Goal: Task Accomplishment & Management: Manage account settings

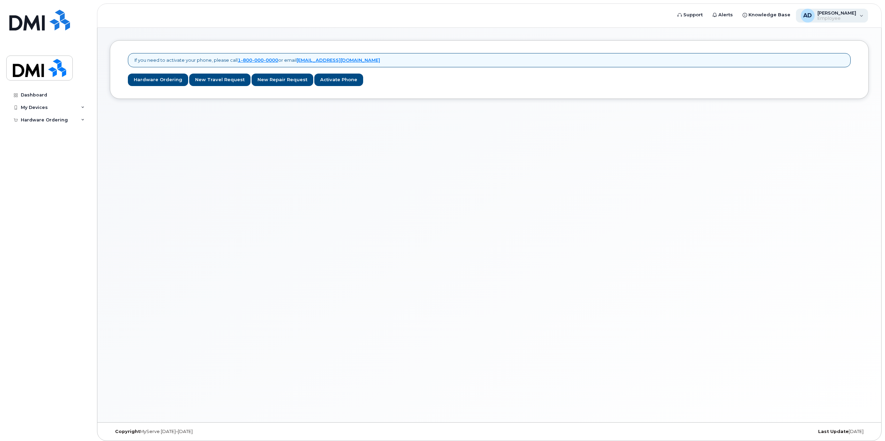
click at [842, 9] on div "AD [PERSON_NAME] Employee" at bounding box center [832, 16] width 72 height 14
click at [49, 102] on div "My Devices" at bounding box center [48, 107] width 84 height 12
click at [50, 96] on link "Dashboard" at bounding box center [48, 95] width 84 height 12
click at [835, 16] on span "Employee" at bounding box center [837, 19] width 39 height 6
click at [815, 73] on div "Sign out" at bounding box center [818, 71] width 100 height 13
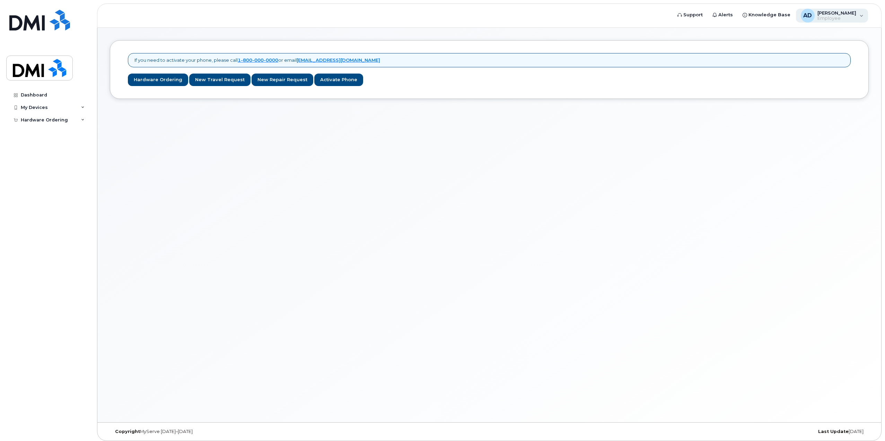
click at [853, 22] on div "AD [PERSON_NAME] Employee" at bounding box center [832, 16] width 72 height 14
click at [800, 266] on div "If you need to activate your phone, please call 1-800-000-0000 or email dmidev@…" at bounding box center [489, 225] width 784 height 394
click at [844, 19] on span "Employee" at bounding box center [837, 19] width 39 height 6
click at [839, 16] on span "Employee" at bounding box center [837, 19] width 39 height 6
click at [838, 18] on span "Employee" at bounding box center [837, 19] width 39 height 6
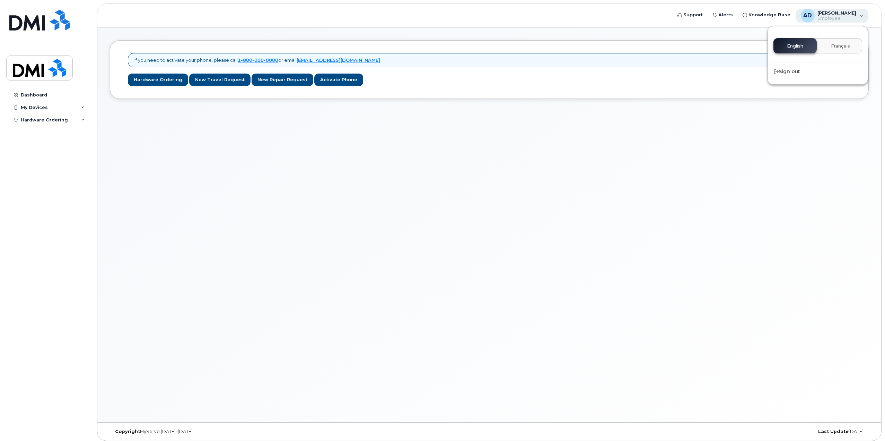
click at [850, 20] on span "Employee" at bounding box center [837, 19] width 39 height 6
click at [798, 76] on div "Sign out" at bounding box center [818, 71] width 100 height 13
click at [831, 9] on div "AD Adil Derdak Employee" at bounding box center [832, 16] width 72 height 14
click at [813, 69] on div "Sign out" at bounding box center [818, 71] width 100 height 13
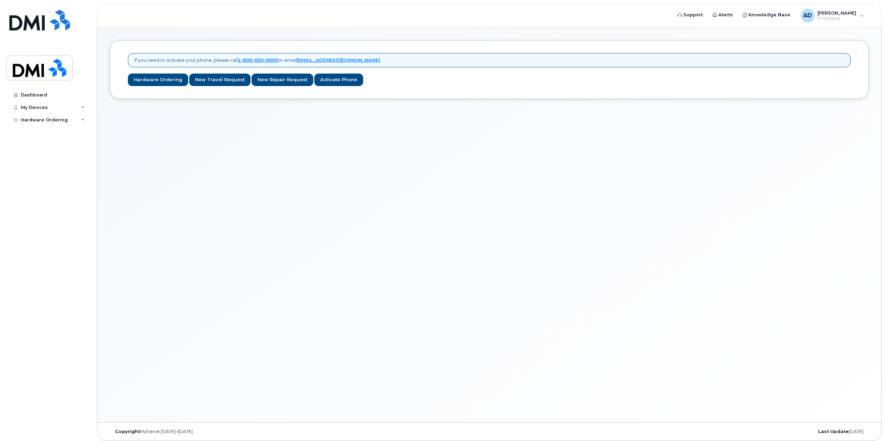
click at [626, 110] on div "If you need to activate your phone, please call 1-800-000-0000 or email dmidev@…" at bounding box center [489, 225] width 784 height 394
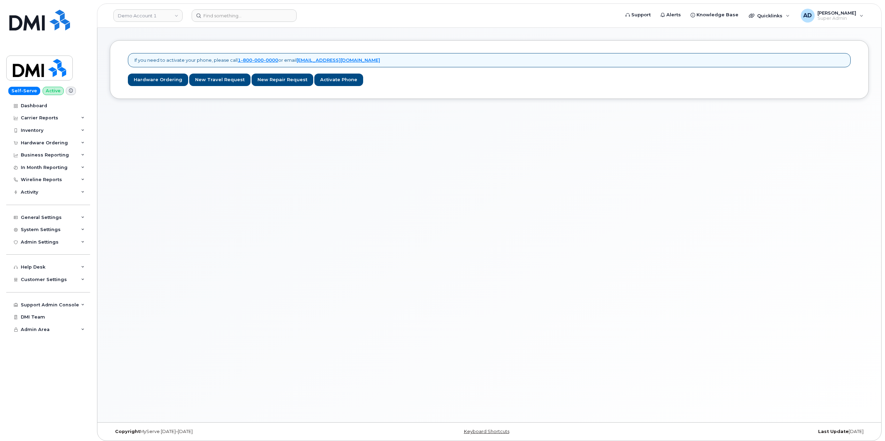
click at [136, 8] on header "Demo Account 1 Support Alerts Knowledge Base Quicklinks Suspend / Cancel Device…" at bounding box center [489, 15] width 785 height 24
click at [134, 18] on link "Demo Account 1" at bounding box center [147, 15] width 69 height 12
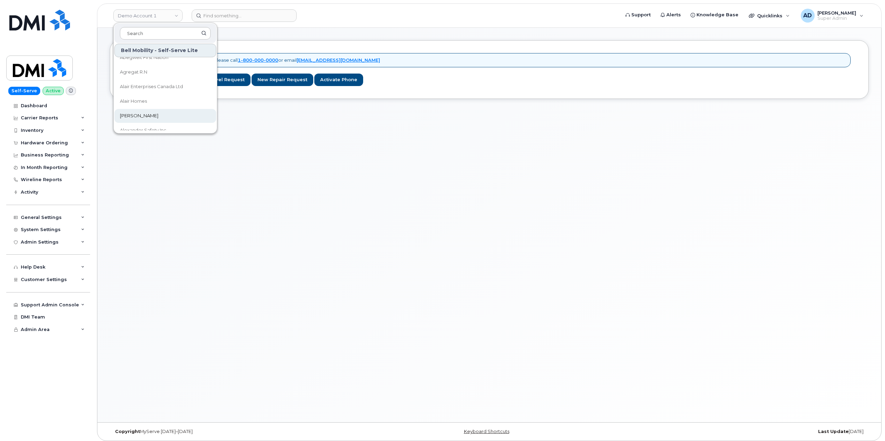
scroll to position [35, 0]
click at [159, 270] on div "If you need to activate your phone, please call 1-800-000-0000 or email dmidev@…" at bounding box center [489, 225] width 784 height 394
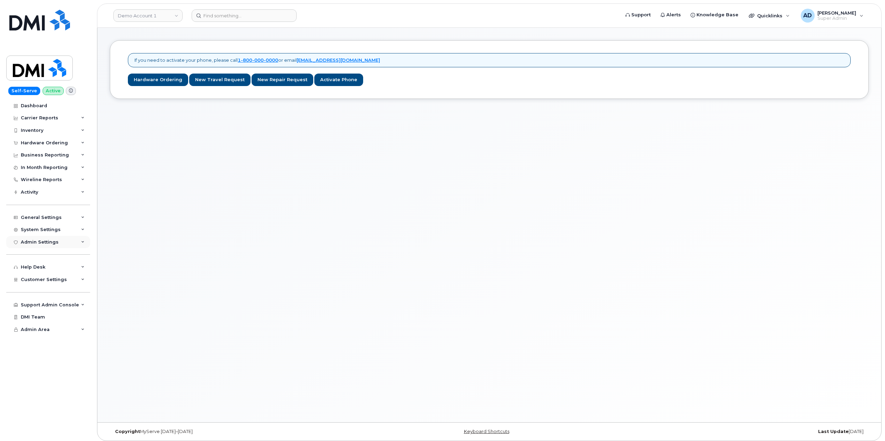
click at [59, 241] on div "Admin Settings" at bounding box center [48, 242] width 84 height 12
click at [64, 223] on div "General Settings" at bounding box center [48, 217] width 84 height 12
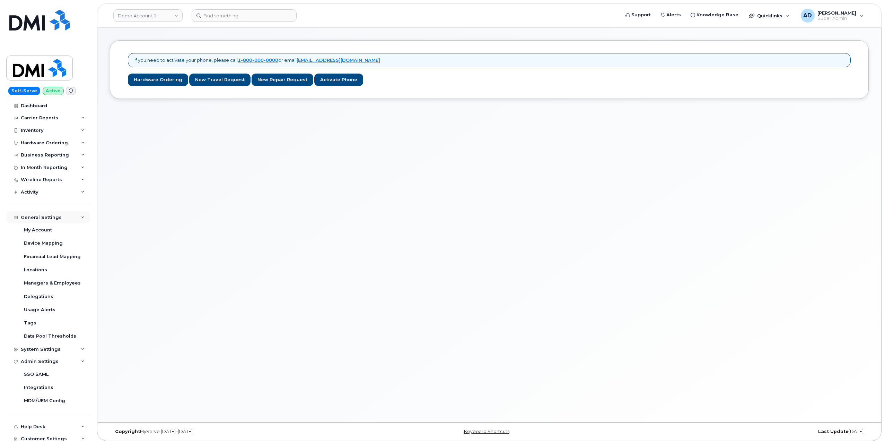
click at [67, 220] on div "General Settings" at bounding box center [48, 217] width 84 height 12
click at [68, 231] on div "System Settings" at bounding box center [48, 229] width 84 height 12
click at [46, 338] on link "Users" at bounding box center [54, 335] width 72 height 13
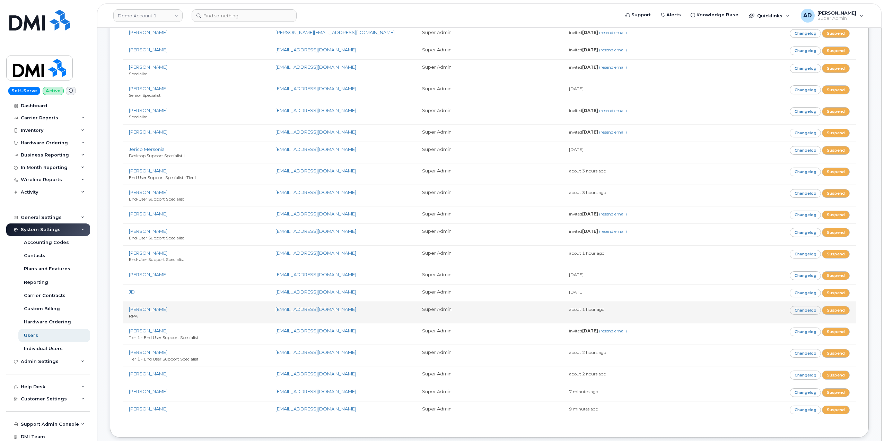
scroll to position [1248, 0]
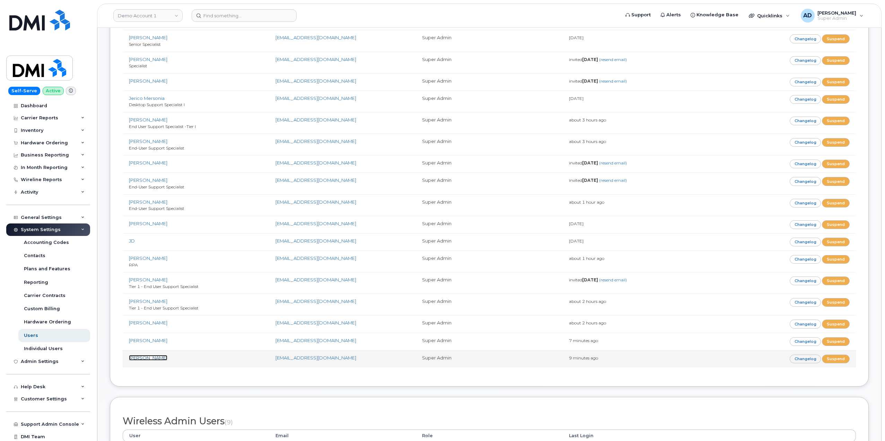
click at [142, 357] on link "[PERSON_NAME]" at bounding box center [148, 358] width 38 height 6
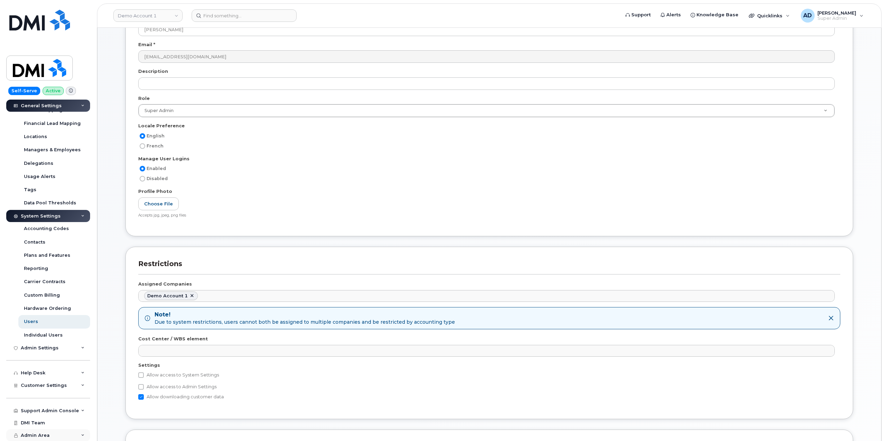
scroll to position [104, 0]
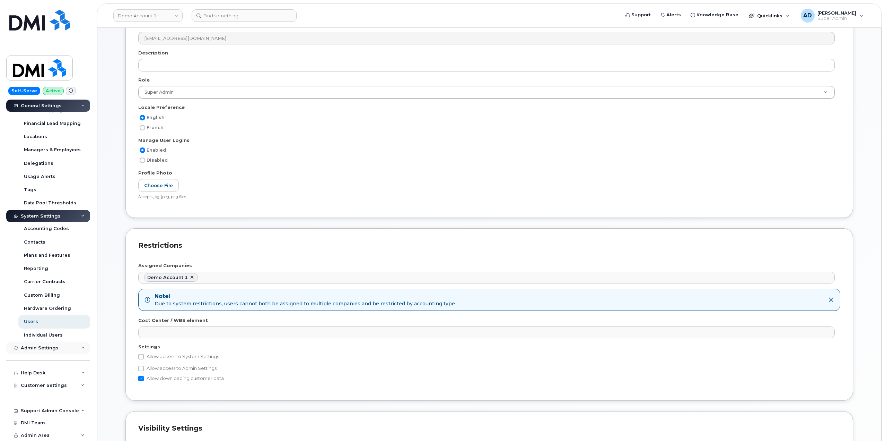
click at [66, 346] on div "Admin Settings" at bounding box center [48, 347] width 84 height 12
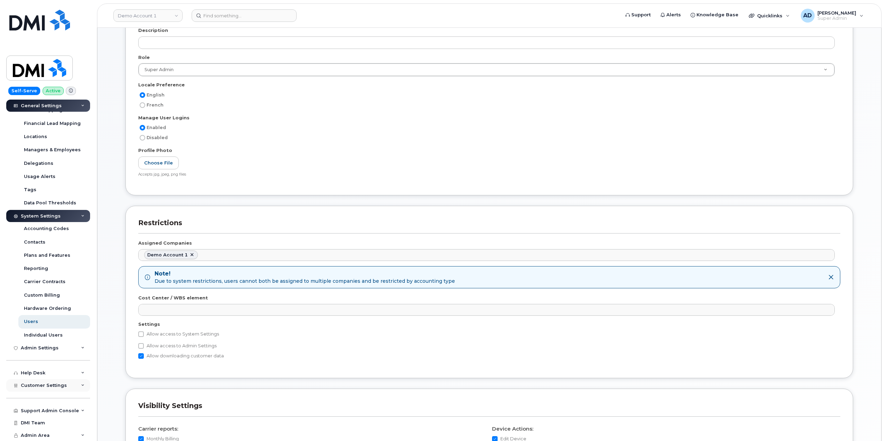
scroll to position [139, 0]
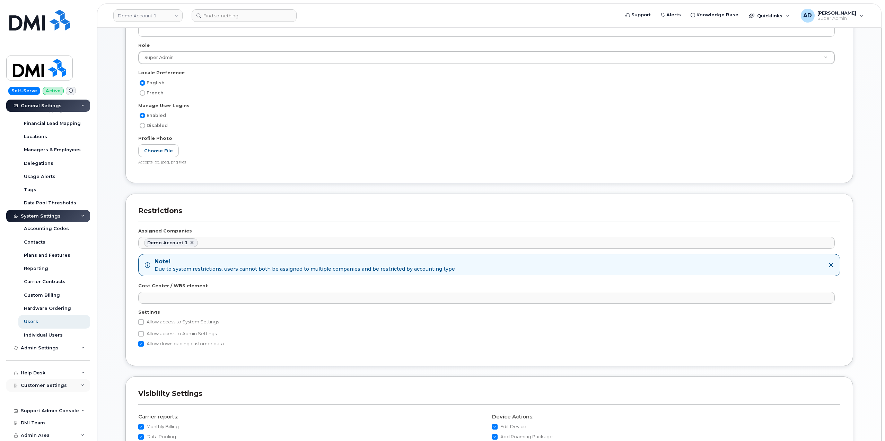
click at [73, 383] on div "Customer Settings" at bounding box center [48, 385] width 84 height 12
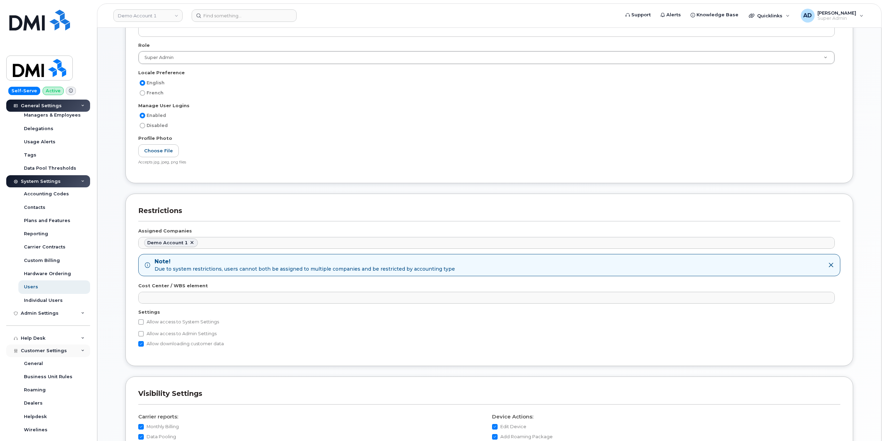
click at [67, 350] on div "Customer Settings" at bounding box center [48, 350] width 84 height 12
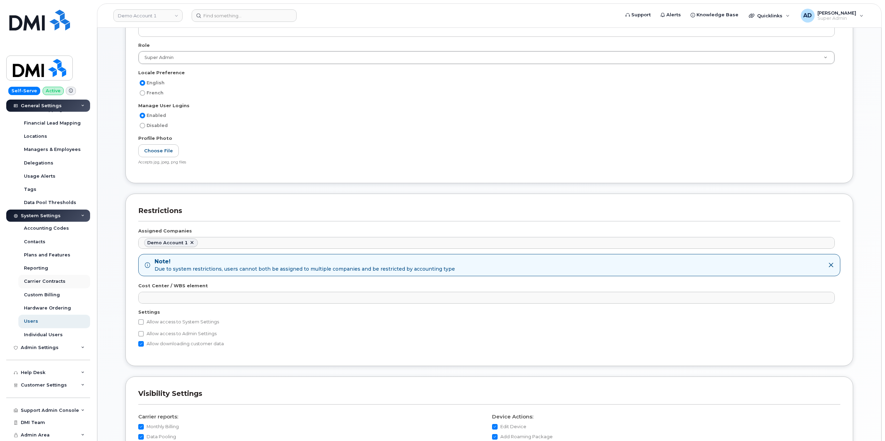
scroll to position [133, 0]
click at [76, 216] on div "System Settings" at bounding box center [48, 216] width 84 height 12
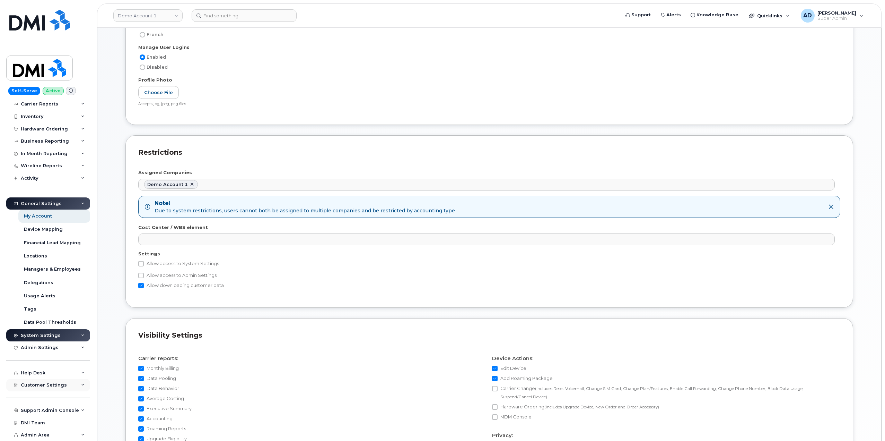
scroll to position [208, 0]
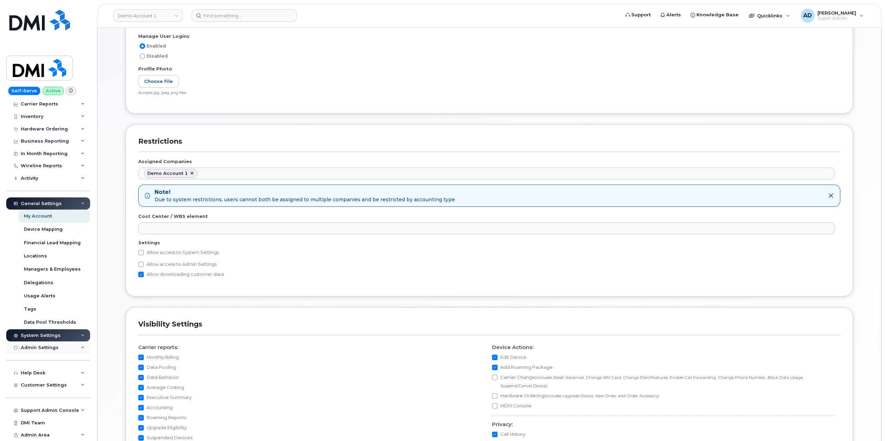
click at [63, 345] on div "Admin Settings" at bounding box center [48, 347] width 84 height 12
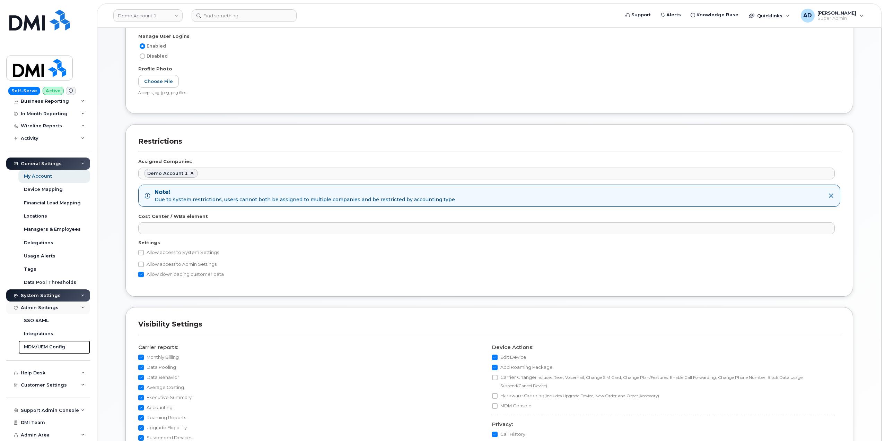
click at [63, 345] on div "MDM/UEM Config" at bounding box center [44, 347] width 41 height 6
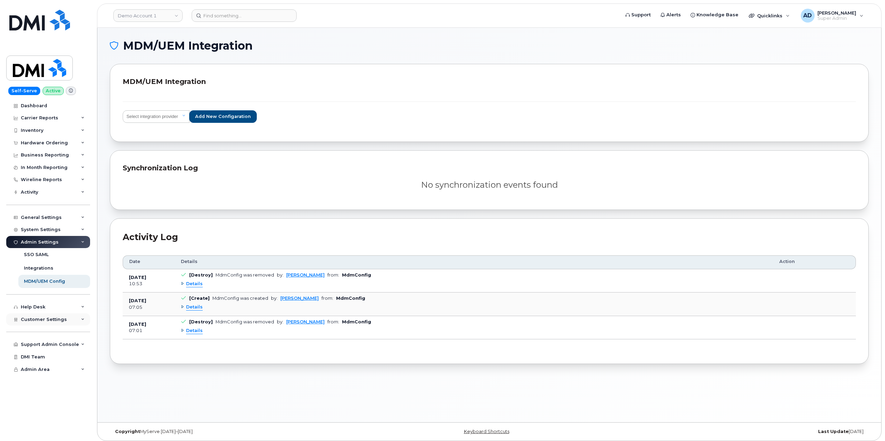
click at [66, 323] on div "Customer Settings" at bounding box center [48, 319] width 84 height 12
click at [68, 317] on div "Customer Settings" at bounding box center [48, 319] width 84 height 12
click at [53, 192] on div "Activity" at bounding box center [48, 192] width 84 height 12
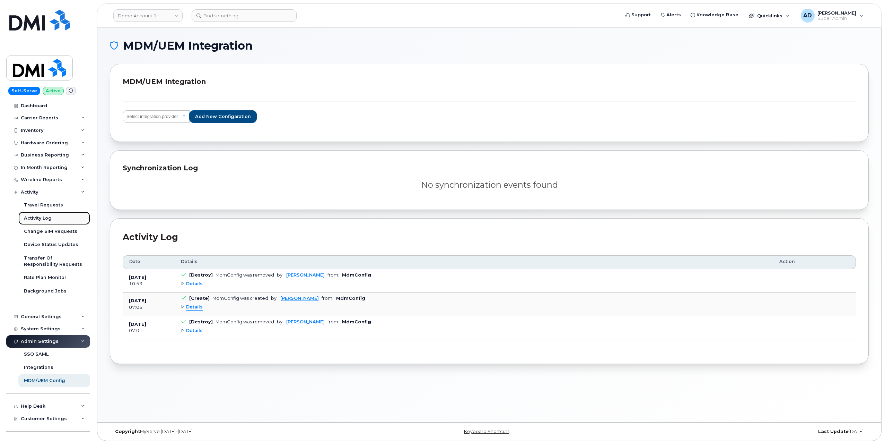
click at [50, 219] on div "Activity Log" at bounding box center [38, 218] width 28 height 6
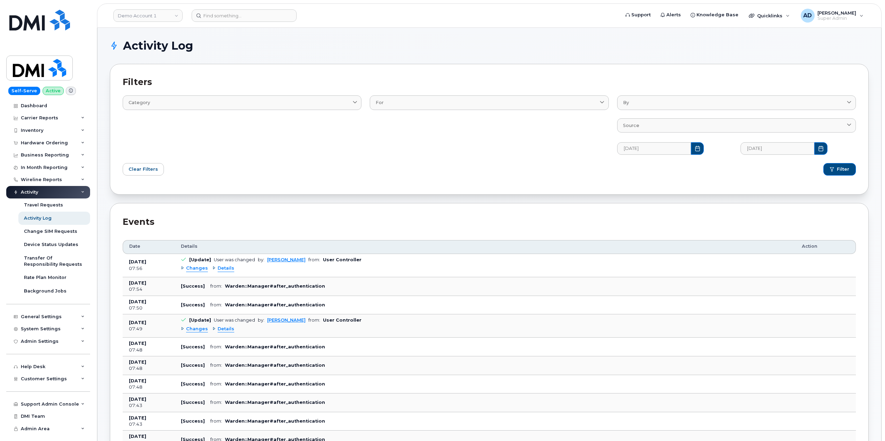
click at [159, 221] on div "Events" at bounding box center [490, 222] width 734 height 12
click at [221, 266] on span "Details" at bounding box center [226, 268] width 17 height 7
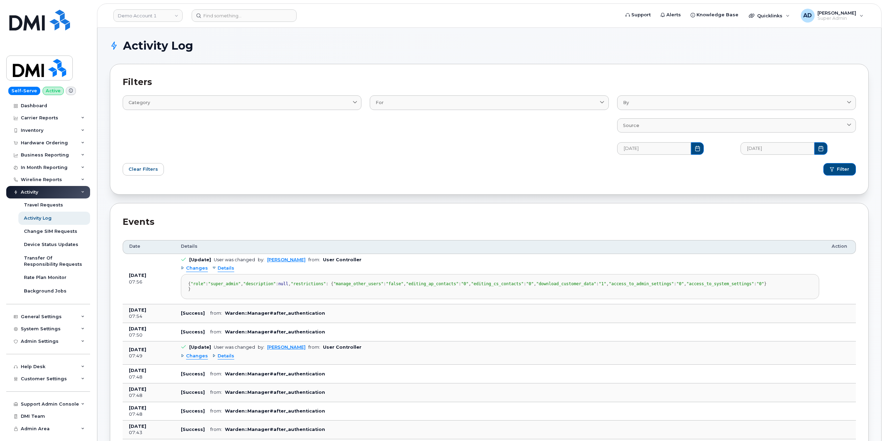
click at [202, 270] on span "Changes" at bounding box center [197, 268] width 22 height 7
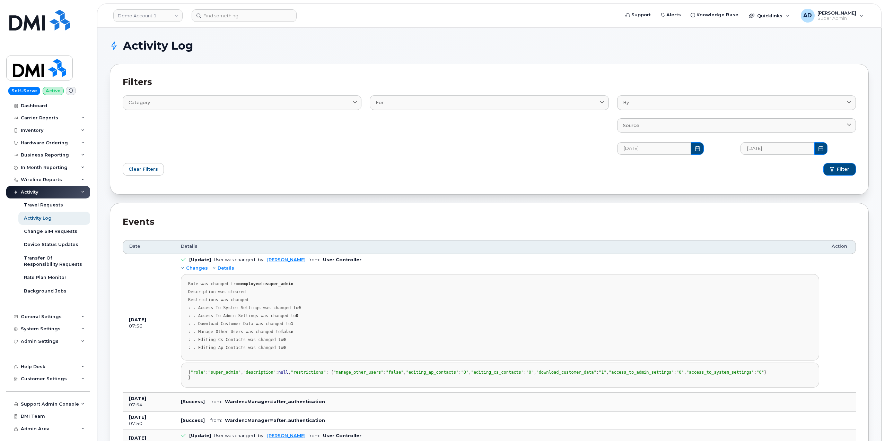
click at [202, 270] on span "Changes" at bounding box center [197, 268] width 22 height 7
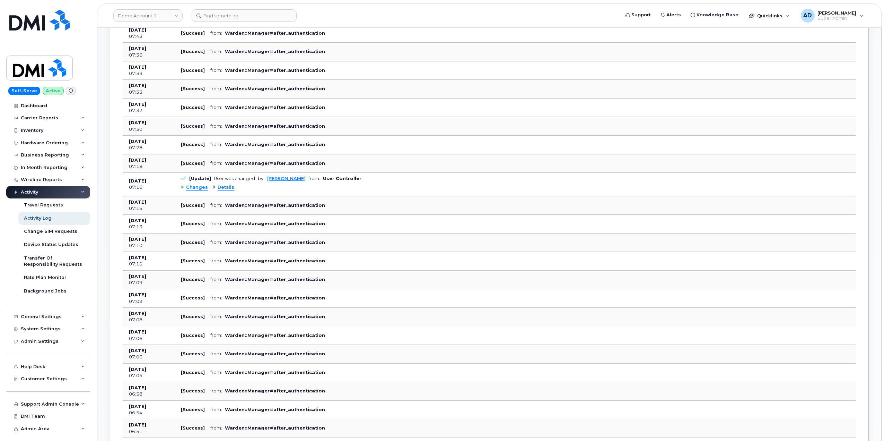
scroll to position [416, 0]
click at [199, 189] on span "Changes" at bounding box center [197, 186] width 22 height 7
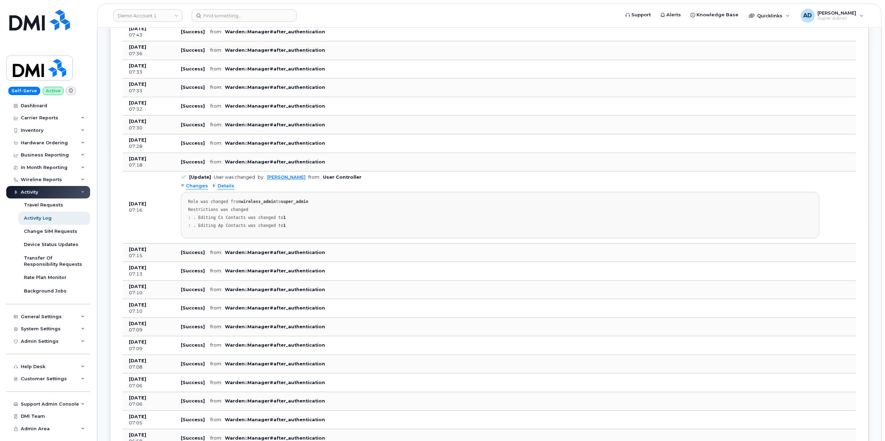
click at [223, 189] on span "Details" at bounding box center [226, 186] width 17 height 7
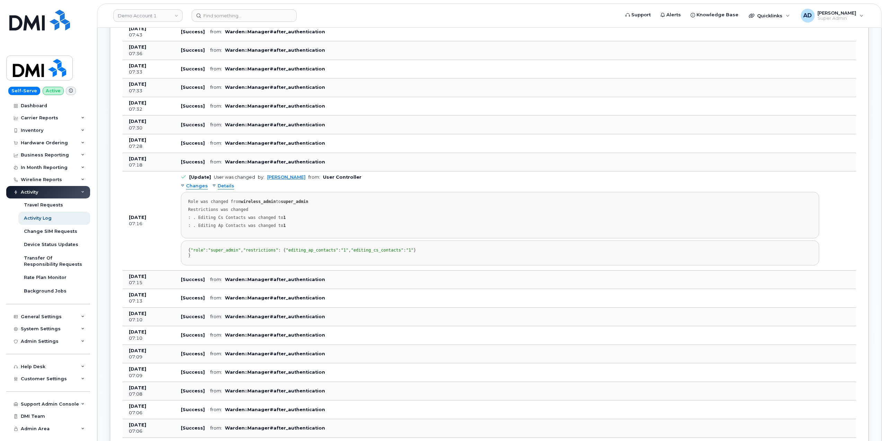
click at [223, 189] on span "Details" at bounding box center [226, 186] width 17 height 7
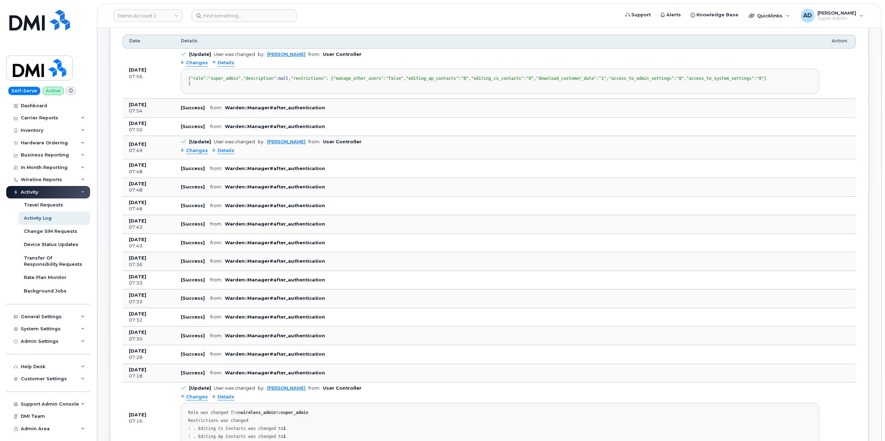
scroll to position [139, 0]
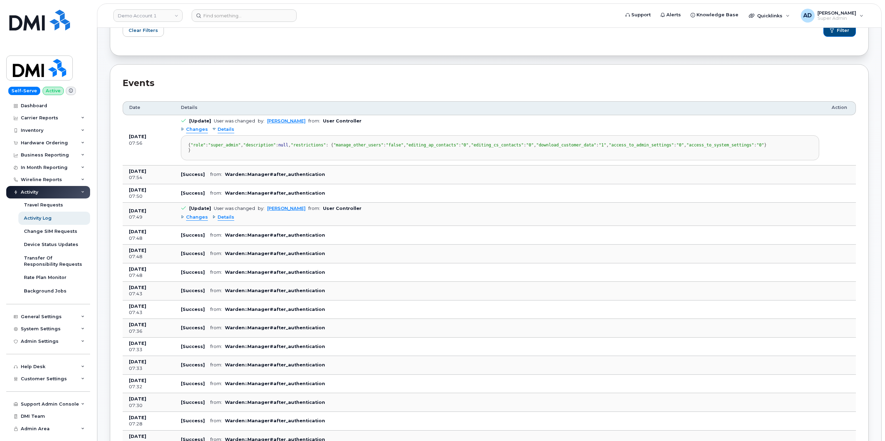
click at [193, 132] on span "Changes" at bounding box center [197, 129] width 22 height 7
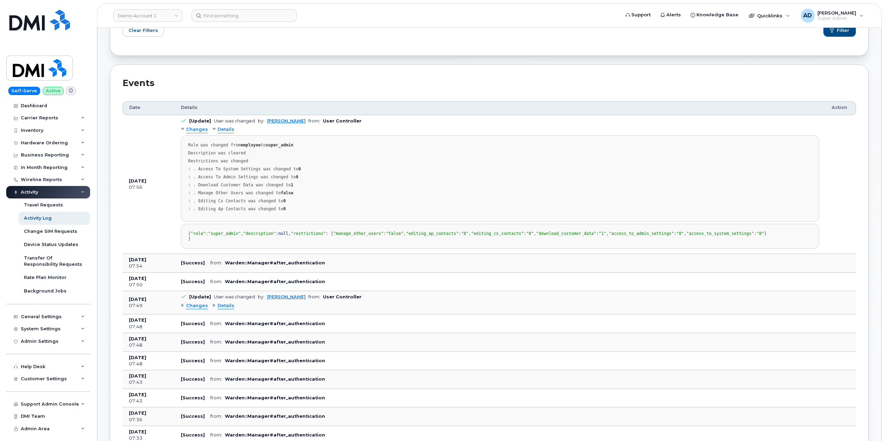
click at [193, 132] on span "Changes" at bounding box center [197, 129] width 22 height 7
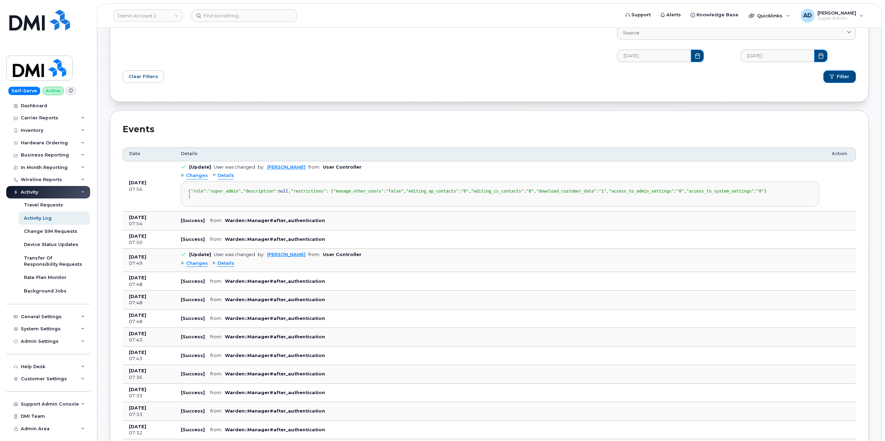
scroll to position [0, 0]
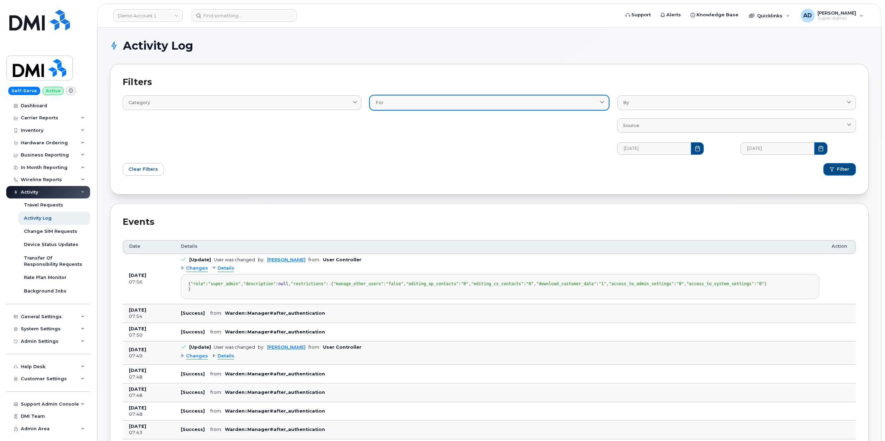
click at [417, 105] on div "For" at bounding box center [489, 102] width 227 height 7
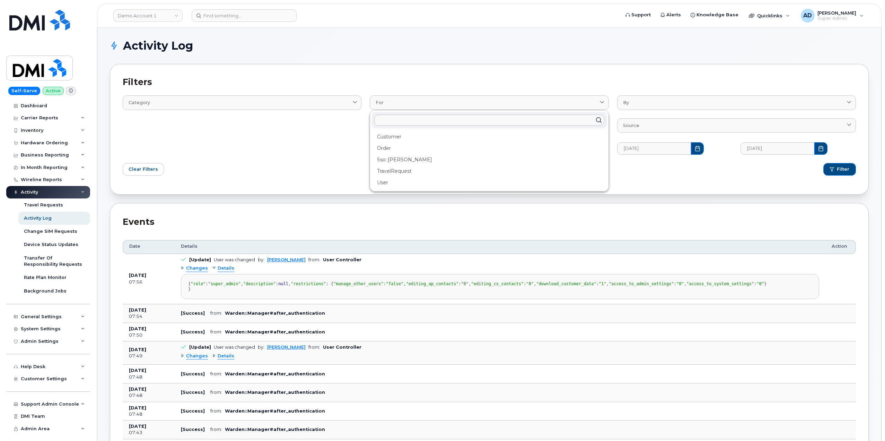
click at [331, 139] on div "Category Email Log Text" at bounding box center [242, 121] width 247 height 76
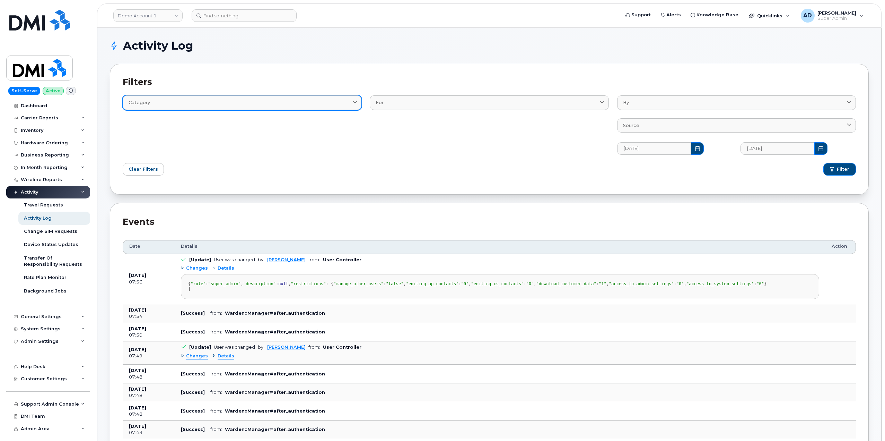
click at [343, 106] on link "Category" at bounding box center [242, 102] width 239 height 14
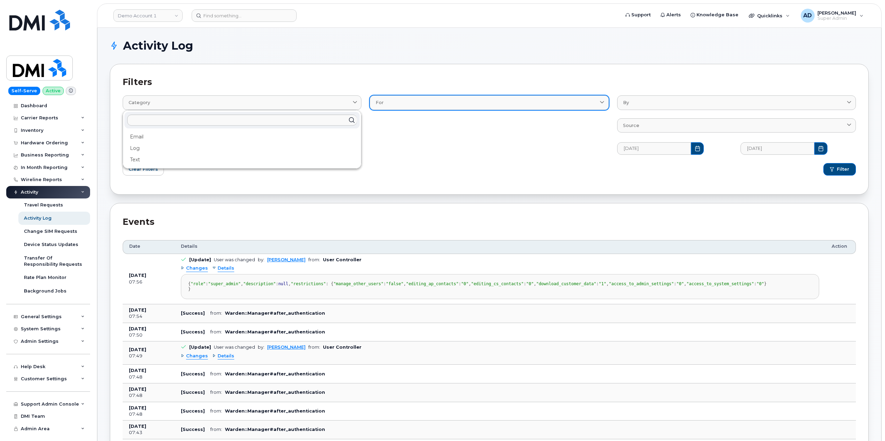
click at [388, 106] on link "For" at bounding box center [489, 102] width 239 height 14
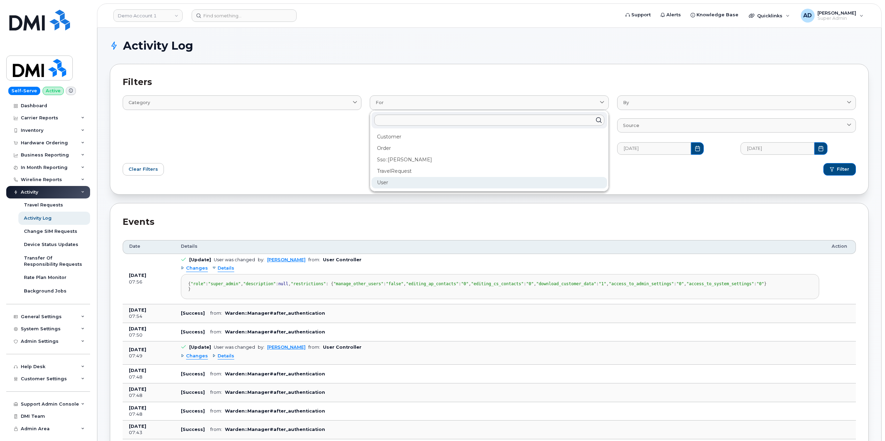
click at [469, 185] on div "User" at bounding box center [489, 182] width 235 height 11
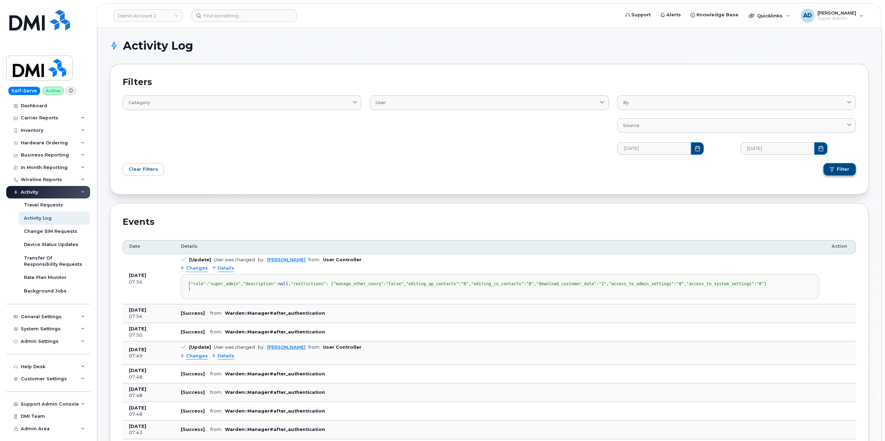
click at [841, 169] on span "Filter" at bounding box center [843, 169] width 12 height 6
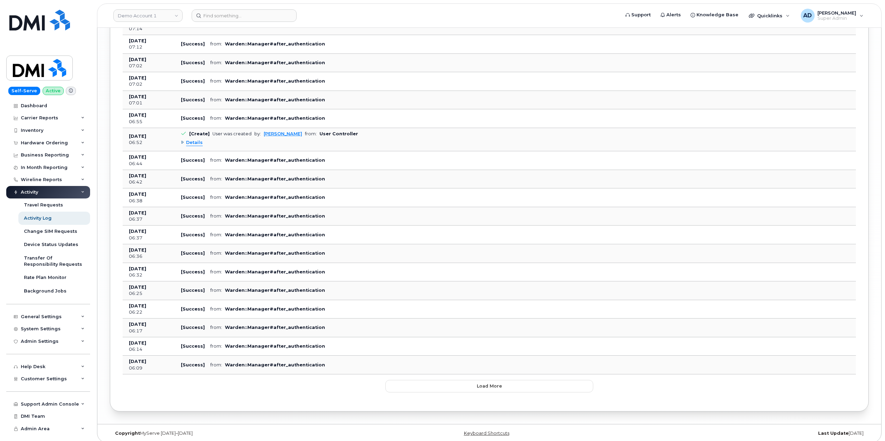
scroll to position [1761, 0]
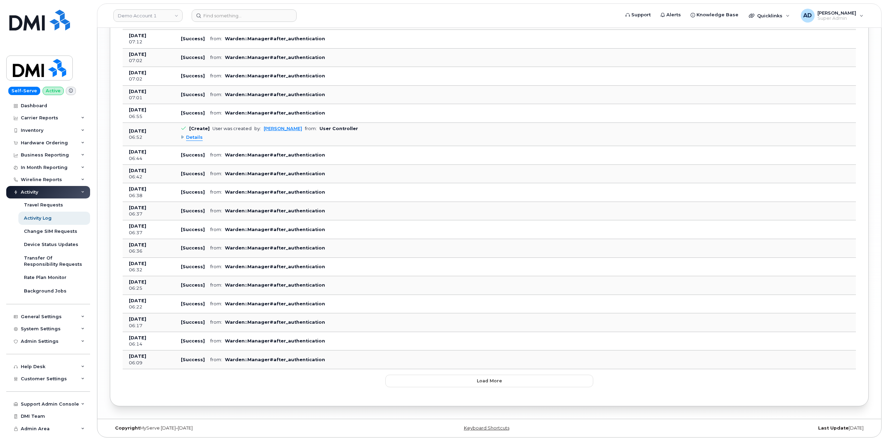
click at [202, 141] on div "Details" at bounding box center [472, 137] width 583 height 11
click at [199, 139] on span "Details" at bounding box center [194, 137] width 17 height 7
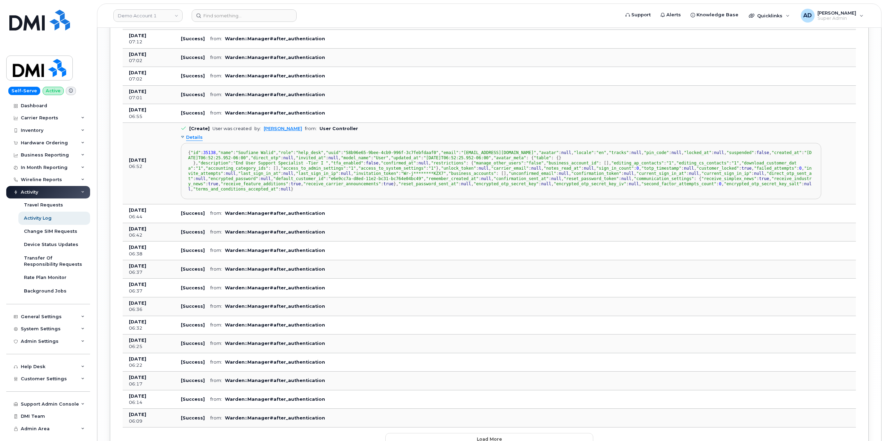
scroll to position [0, 0]
click at [684, 56] on td "[Success] from: Warden::Manager#after_authentication" at bounding box center [501, 58] width 653 height 19
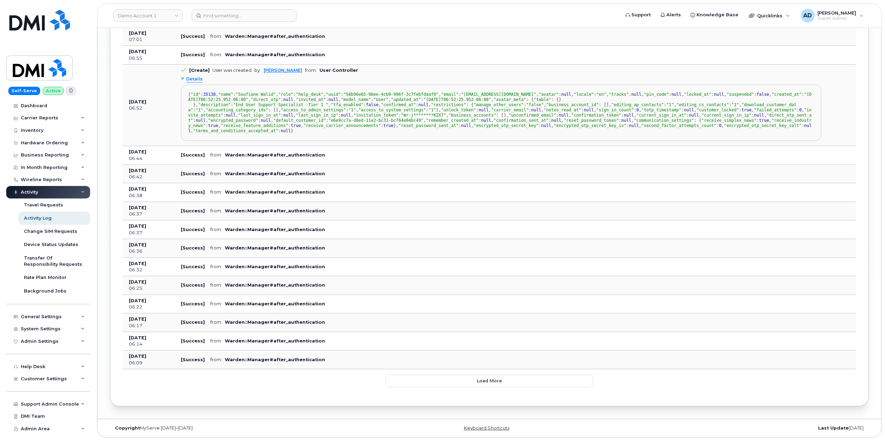
scroll to position [1971, 0]
click at [501, 381] on span "Load more" at bounding box center [489, 380] width 25 height 7
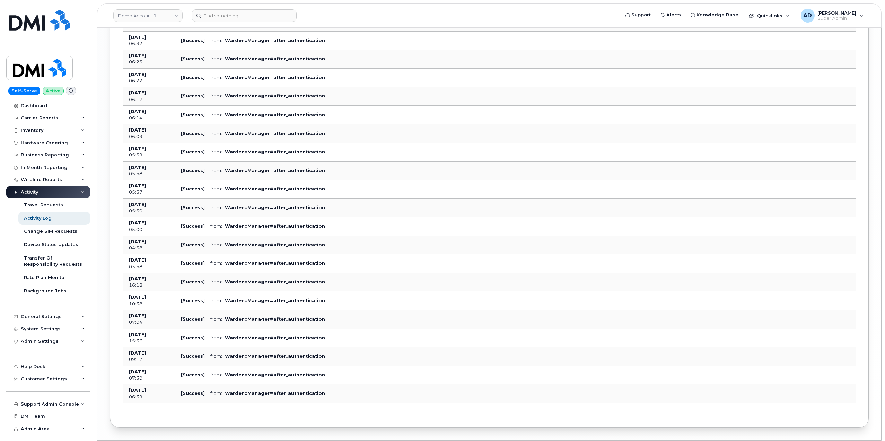
scroll to position [2218, 0]
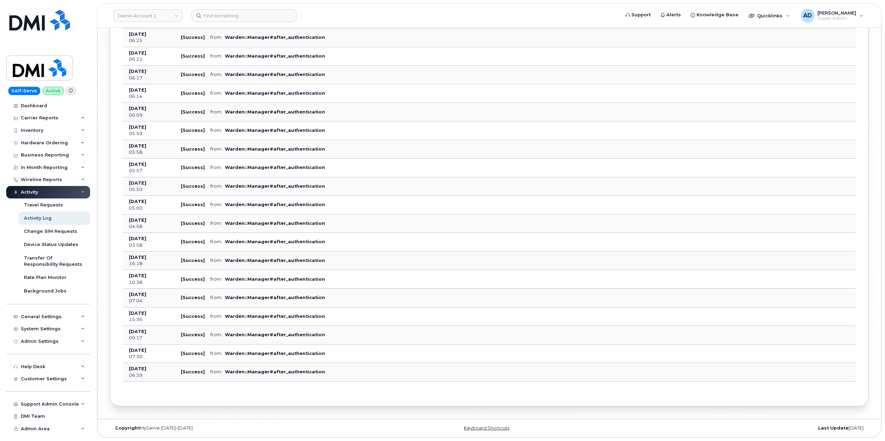
click at [251, 290] on td "[Success] from: Warden::Manager#after_authentication" at bounding box center [501, 297] width 653 height 19
click at [258, 281] on b "Warden::Manager#after_authentication" at bounding box center [275, 278] width 100 height 5
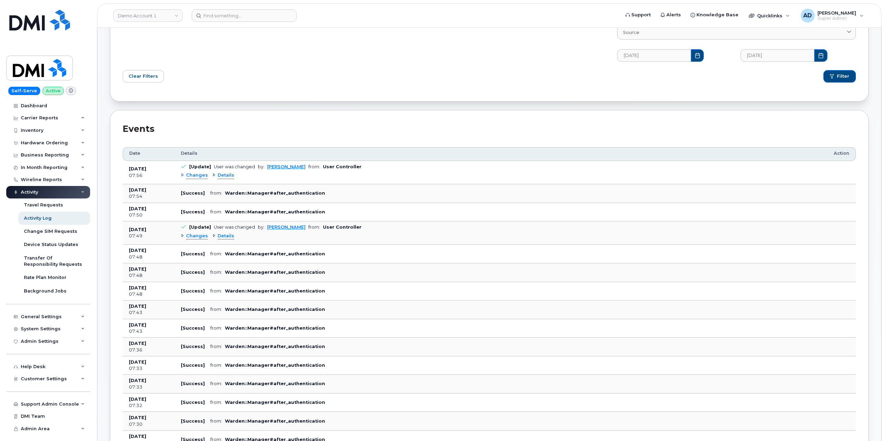
scroll to position [0, 0]
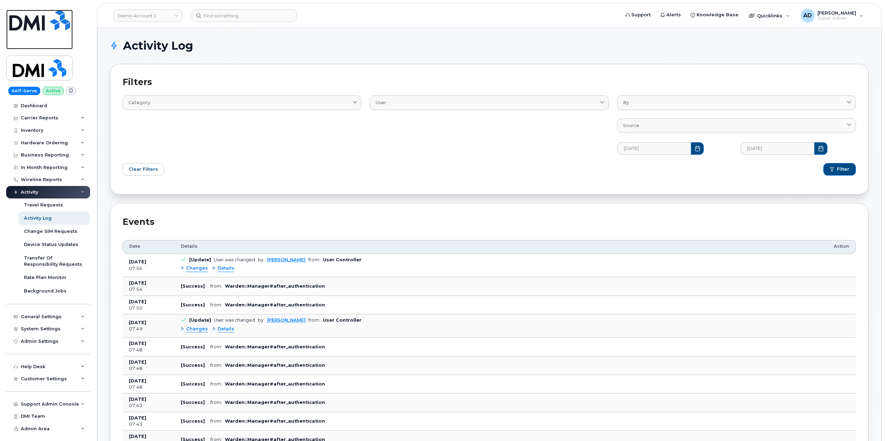
click at [59, 22] on img at bounding box center [39, 20] width 61 height 21
click at [156, 18] on link "Demo Account 1" at bounding box center [147, 15] width 69 height 12
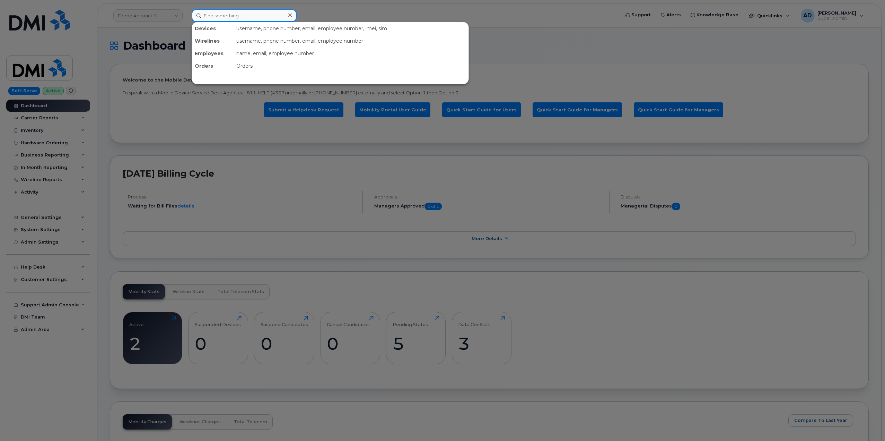
click at [231, 19] on input at bounding box center [244, 15] width 105 height 12
paste input "300246"
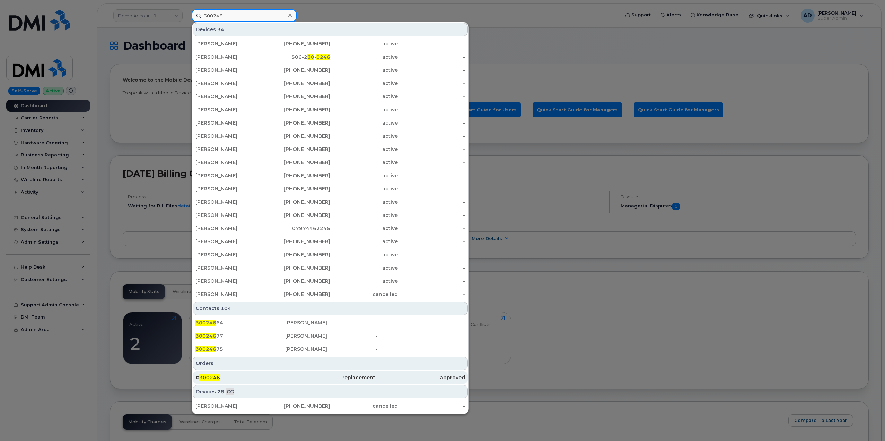
type input "300246"
click at [270, 376] on div "# 300246" at bounding box center [241, 377] width 90 height 7
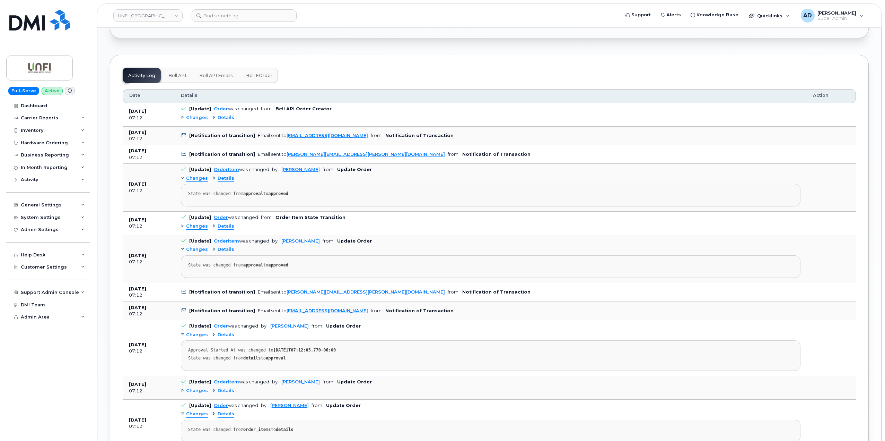
scroll to position [472, 0]
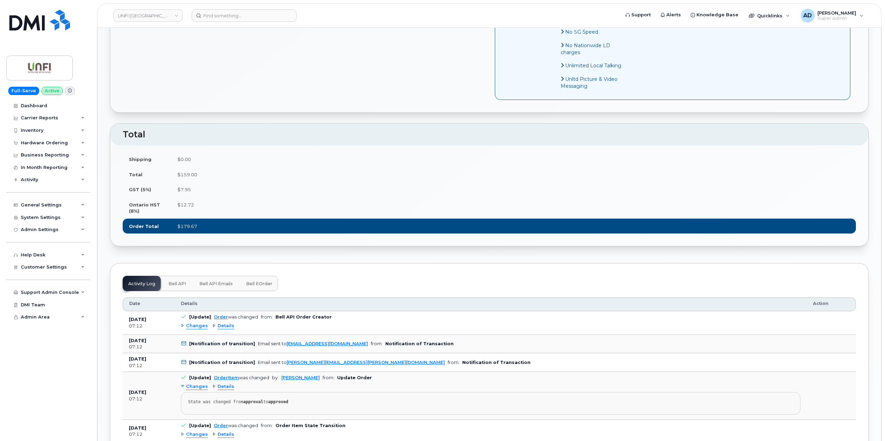
click at [177, 288] on button "Bell API" at bounding box center [177, 283] width 29 height 15
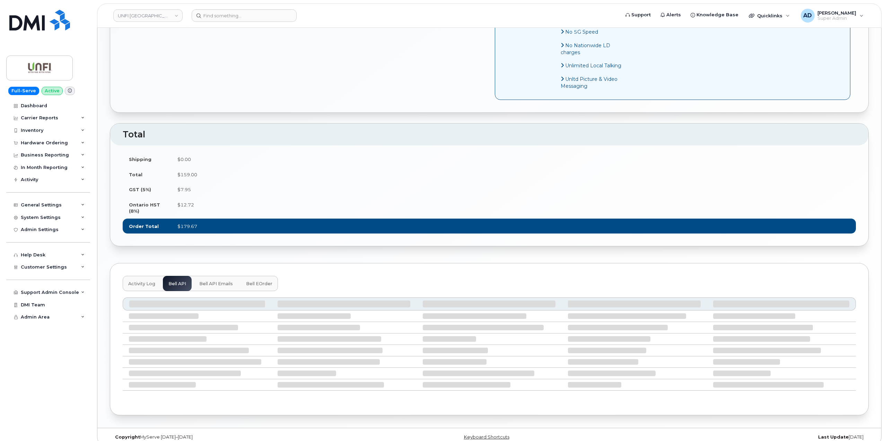
scroll to position [420, 0]
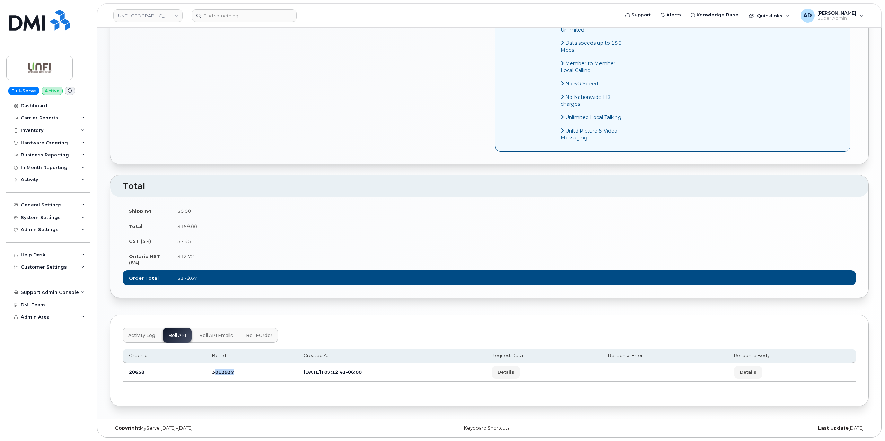
drag, startPoint x: 242, startPoint y: 373, endPoint x: 214, endPoint y: 373, distance: 28.1
click at [214, 373] on td "3013937" at bounding box center [252, 372] width 92 height 18
click at [514, 371] on span "Details" at bounding box center [506, 372] width 17 height 7
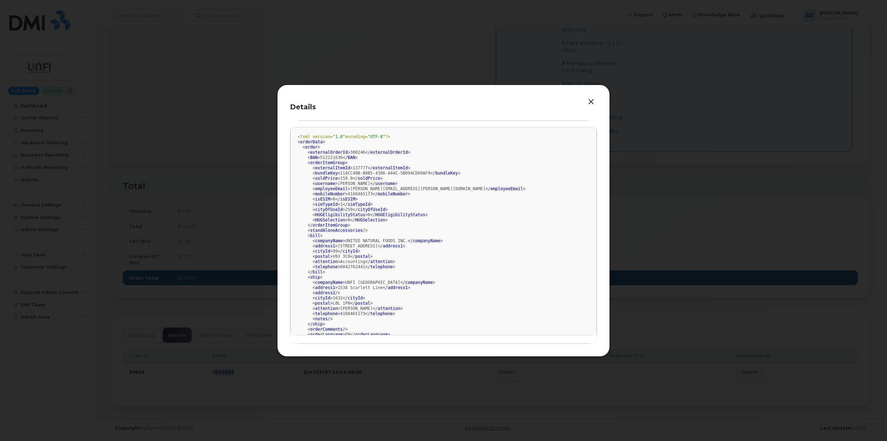
click at [591, 102] on button "button" at bounding box center [591, 102] width 10 height 10
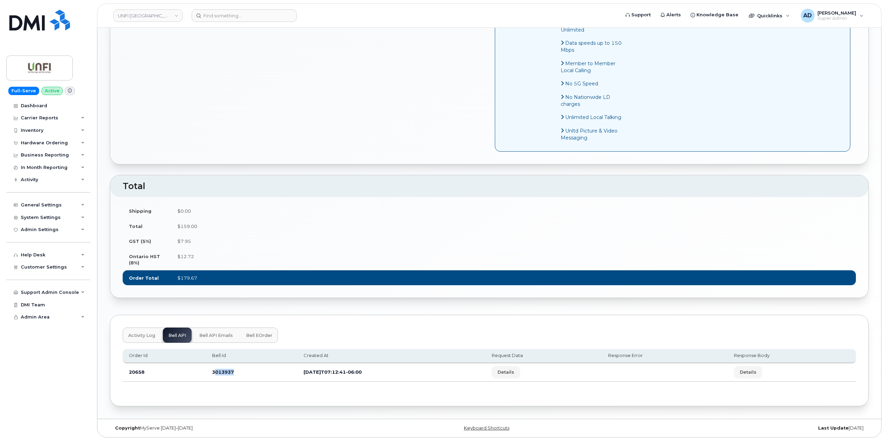
click at [236, 378] on td "3013937" at bounding box center [252, 372] width 92 height 18
click at [210, 372] on td "3013937" at bounding box center [252, 372] width 92 height 18
drag, startPoint x: 208, startPoint y: 372, endPoint x: 236, endPoint y: 372, distance: 27.7
click at [236, 372] on td "3013937" at bounding box center [252, 372] width 92 height 18
copy td "3013937"
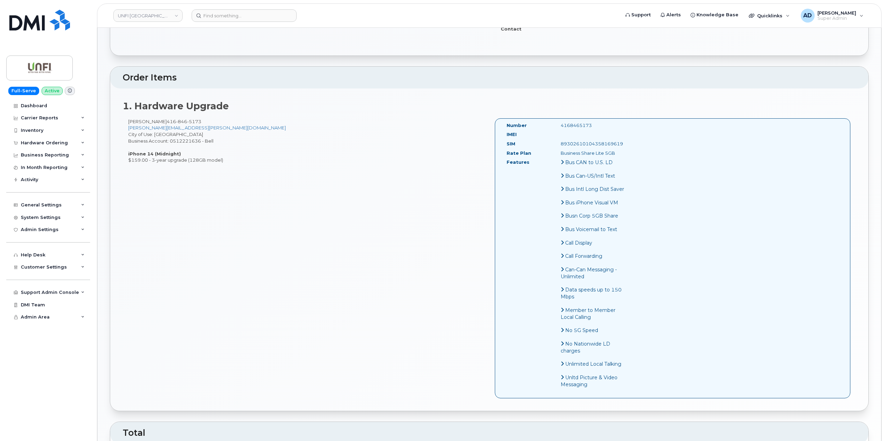
scroll to position [73, 0]
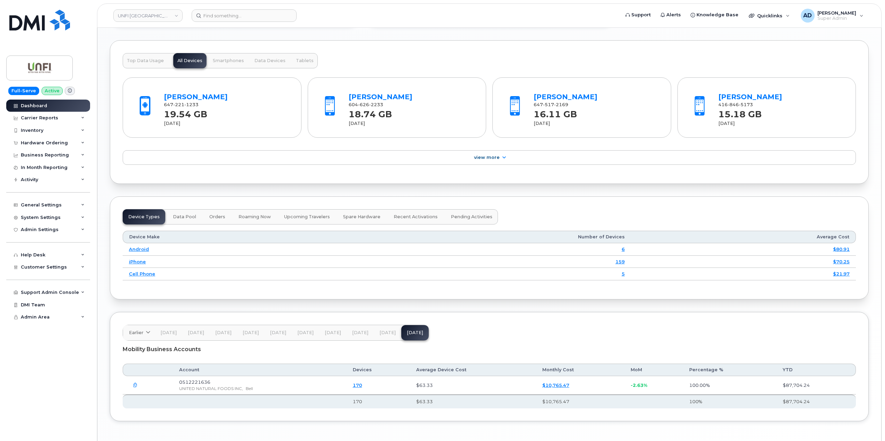
scroll to position [726, 0]
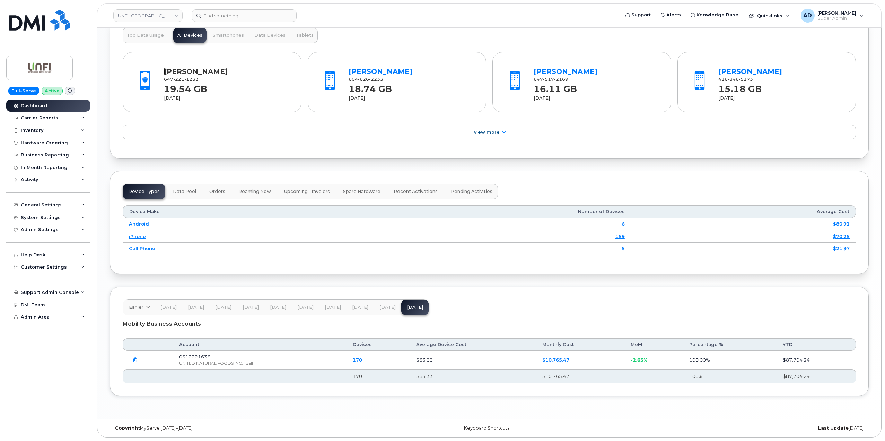
click at [224, 72] on link "[PERSON_NAME]" at bounding box center [196, 71] width 64 height 8
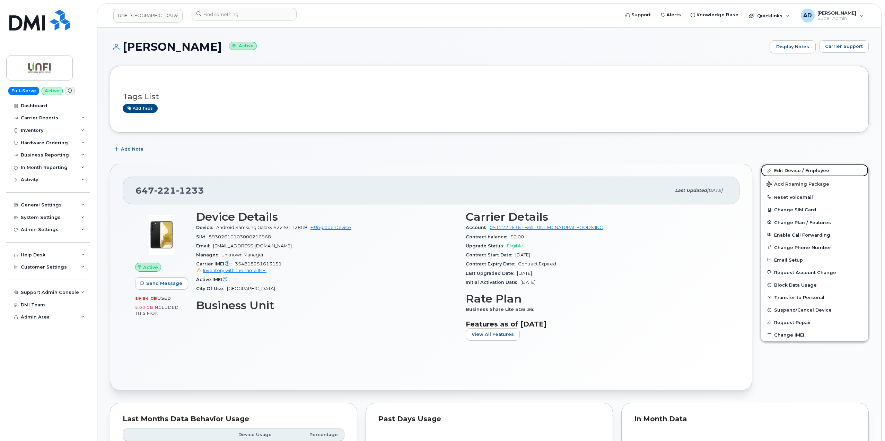
drag, startPoint x: 799, startPoint y: 169, endPoint x: 879, endPoint y: 192, distance: 83.4
click at [799, 169] on link "Edit Device / Employee" at bounding box center [814, 170] width 107 height 12
click at [49, 268] on span "Customer Settings" at bounding box center [44, 266] width 46 height 5
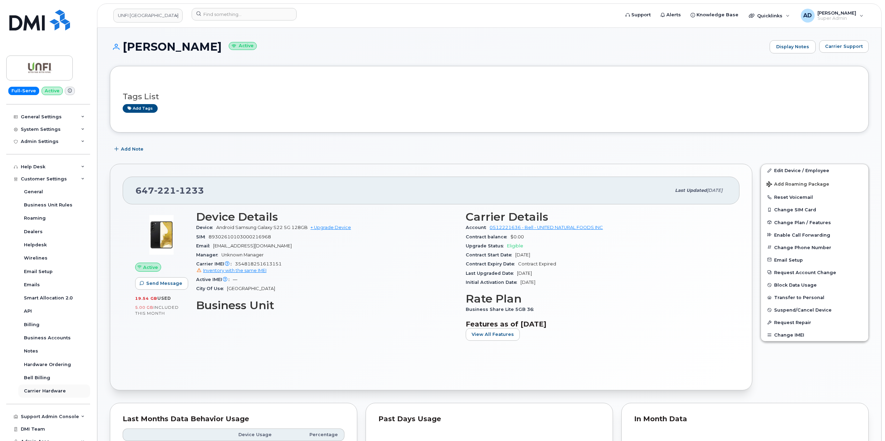
scroll to position [94, 0]
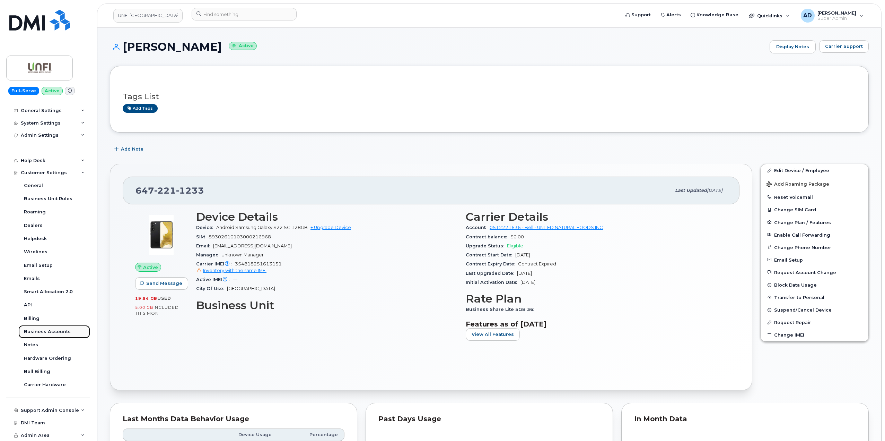
click at [62, 335] on div "Business Accounts" at bounding box center [47, 331] width 47 height 6
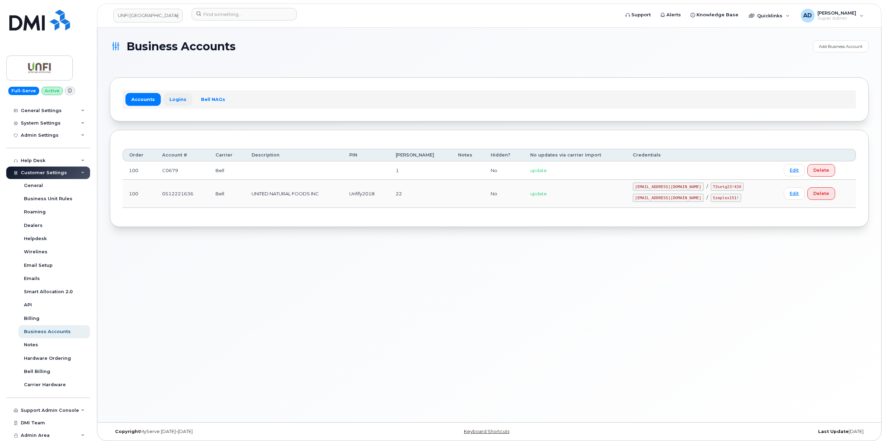
click at [173, 99] on link "Logins" at bounding box center [178, 99] width 29 height 12
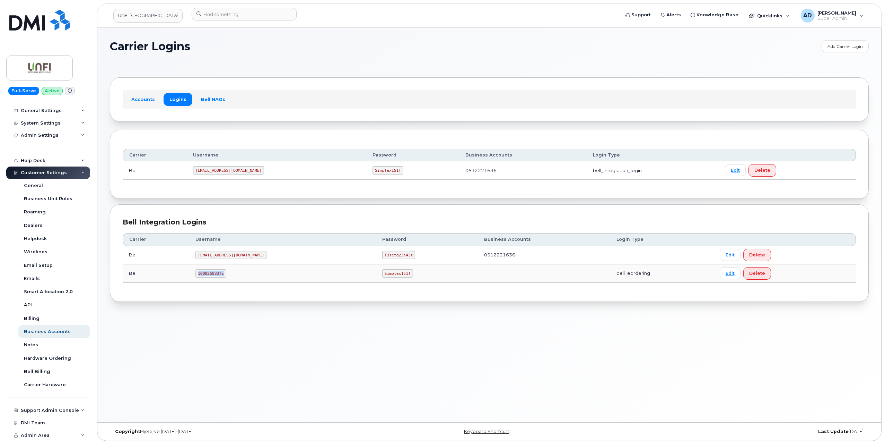
drag, startPoint x: 229, startPoint y: 275, endPoint x: 197, endPoint y: 272, distance: 33.0
click at [197, 272] on td "100825883fs" at bounding box center [282, 273] width 187 height 18
copy code "100825883fs"
drag, startPoint x: 358, startPoint y: 272, endPoint x: 332, endPoint y: 275, distance: 26.5
click at [382, 275] on code "Simplex151!" at bounding box center [397, 273] width 31 height 8
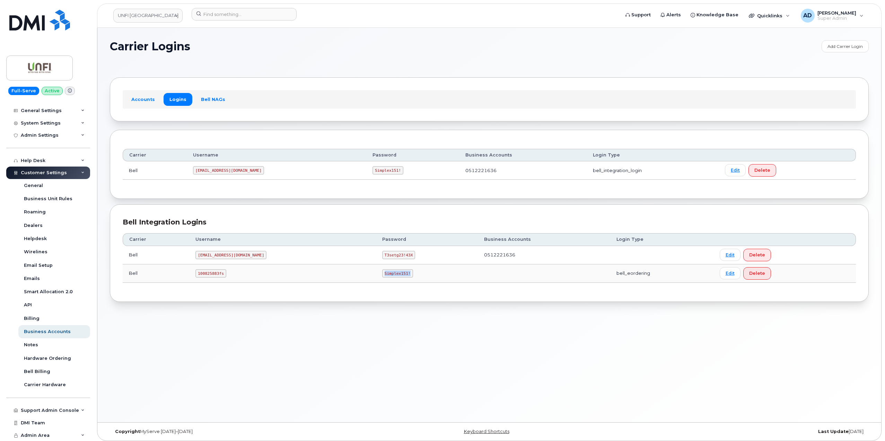
copy code "Simplex151!"
